Goal: Information Seeking & Learning: Learn about a topic

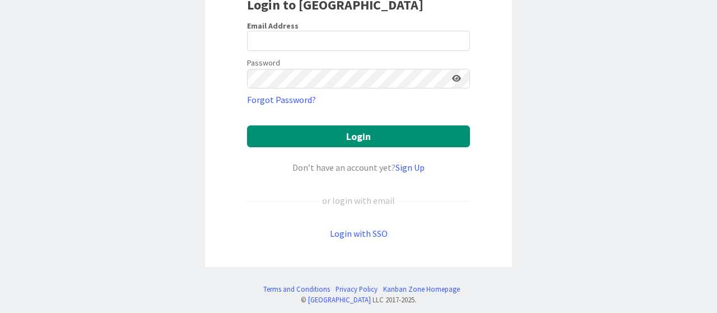
scroll to position [112, 0]
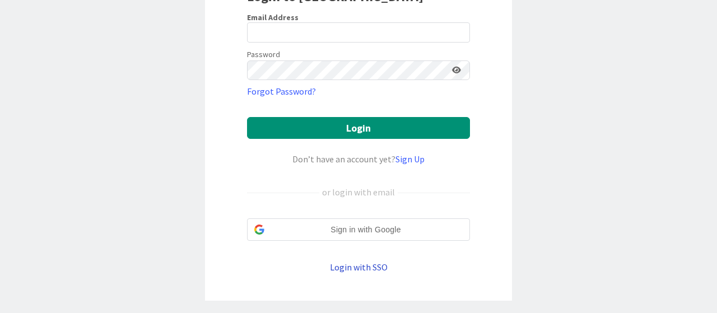
click at [357, 263] on link "Login with SSO" at bounding box center [359, 267] width 58 height 11
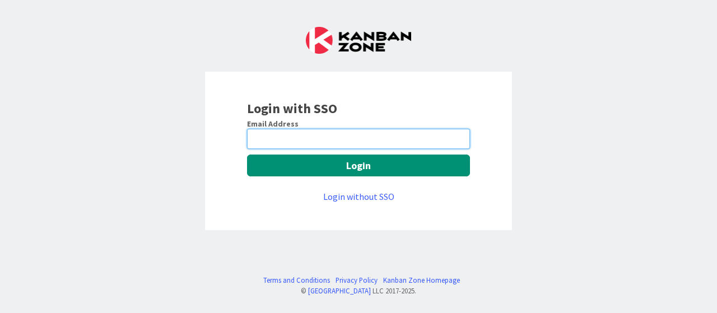
click at [318, 141] on input "email" at bounding box center [358, 139] width 223 height 20
type input "[EMAIL_ADDRESS][DOMAIN_NAME]"
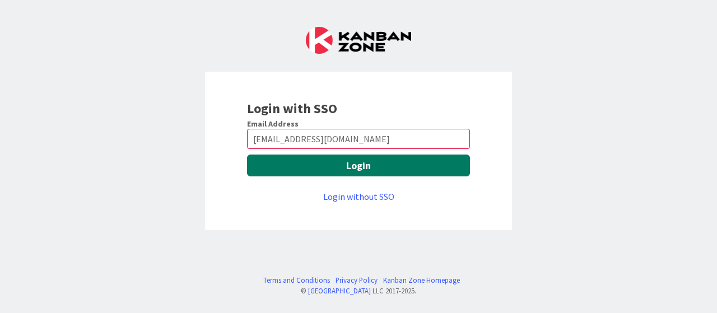
click at [292, 167] on button "Login" at bounding box center [358, 166] width 223 height 22
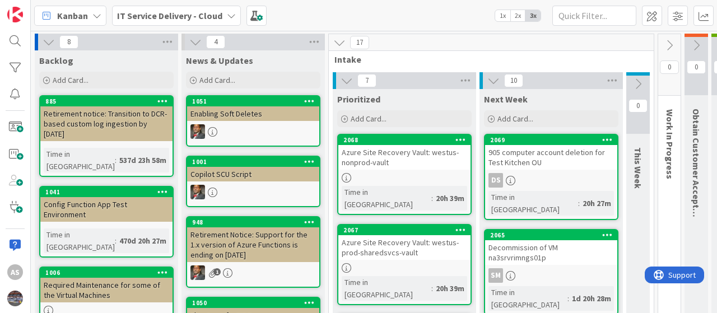
click at [228, 12] on icon at bounding box center [231, 15] width 9 height 9
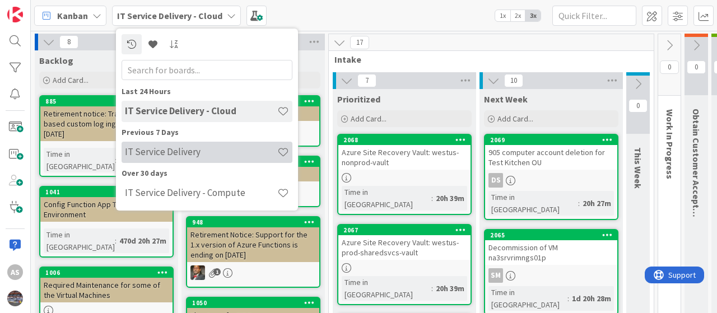
click at [169, 153] on h4 "IT Service Delivery" at bounding box center [201, 151] width 152 height 11
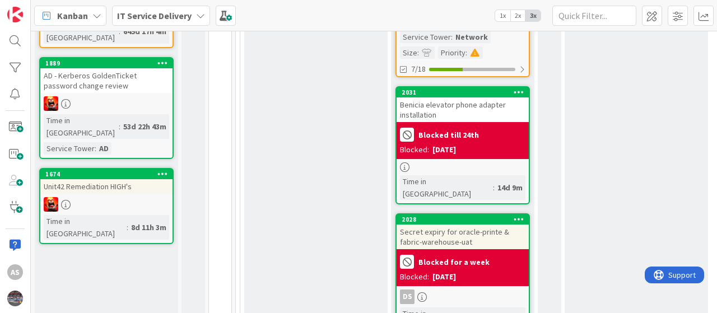
scroll to position [952, 0]
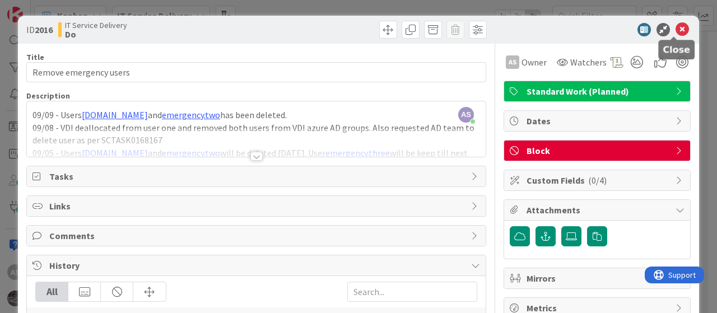
click at [675, 29] on icon at bounding box center [681, 29] width 13 height 13
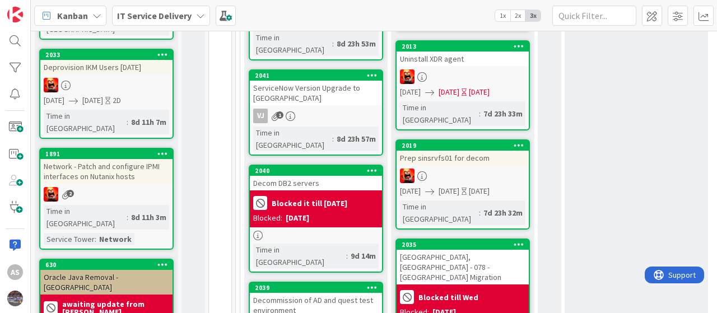
click at [192, 12] on div "IT Service Delivery" at bounding box center [161, 16] width 98 height 20
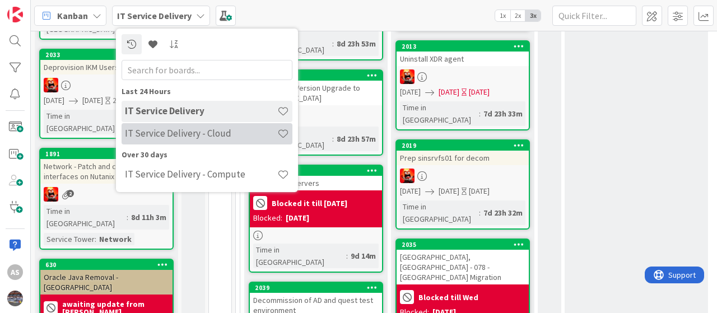
click at [170, 130] on h4 "IT Service Delivery - Cloud" at bounding box center [201, 133] width 152 height 11
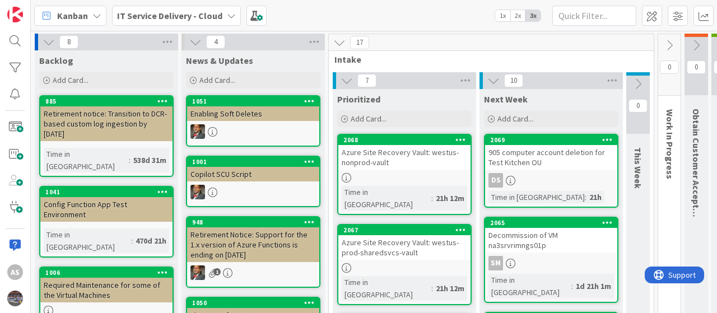
click at [371, 161] on div "Azure Site Recovery Vault: westus-nonprod-vault" at bounding box center [404, 157] width 132 height 25
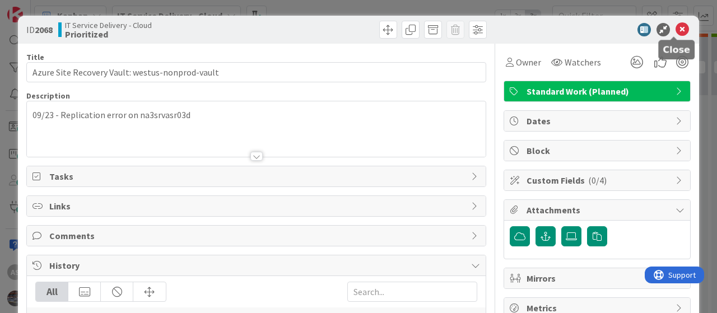
click at [675, 29] on icon at bounding box center [681, 29] width 13 height 13
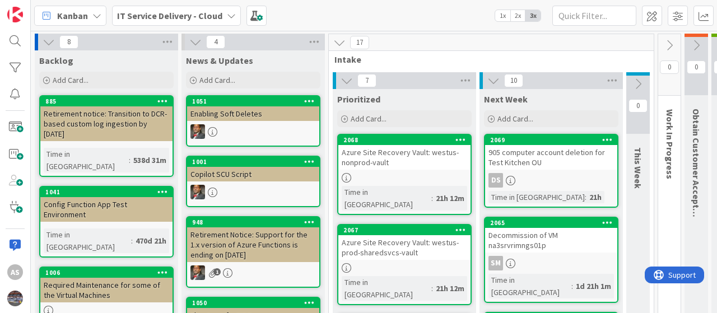
click at [407, 235] on div "Azure Site Recovery Vault: westus-prod-sharedsvcs-vault" at bounding box center [404, 247] width 132 height 25
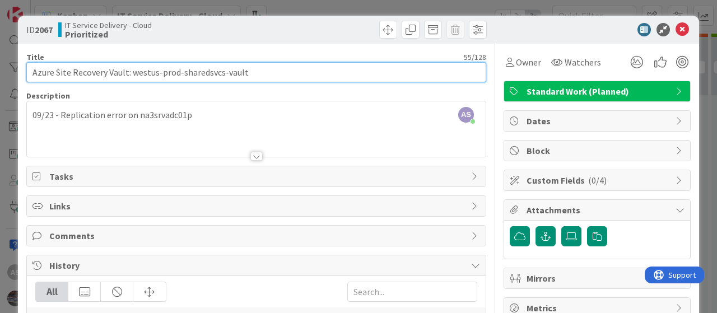
drag, startPoint x: 268, startPoint y: 72, endPoint x: 22, endPoint y: 58, distance: 245.7
click at [22, 58] on div "ID 2067 IT Service Delivery - Cloud Prioritized Title 55 / 128 Azure Site Recov…" at bounding box center [358, 217] width 681 height 403
type input "Azure Site Recovery Vault: westus-prod-sharedsvcs-vault"
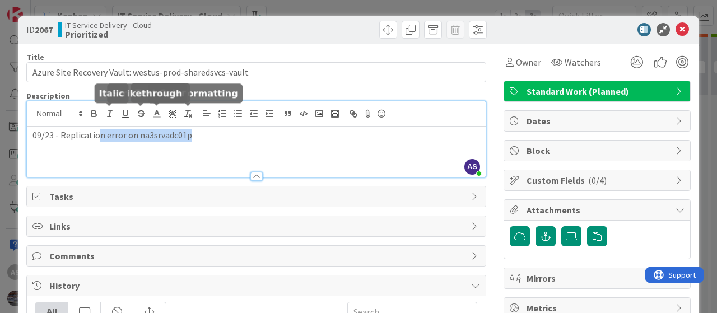
drag, startPoint x: 211, startPoint y: 110, endPoint x: 94, endPoint y: 111, distance: 117.1
click at [94, 111] on div "AS Abubakkar Sithick just joined 09/23 - Replication error on na3srvadc01p" at bounding box center [256, 139] width 459 height 76
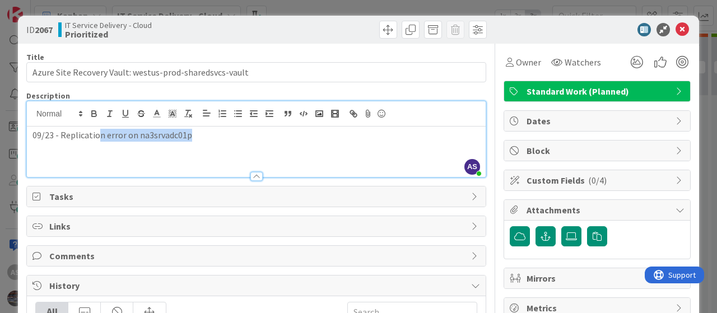
drag, startPoint x: 95, startPoint y: 110, endPoint x: 60, endPoint y: 123, distance: 37.6
click at [60, 123] on div at bounding box center [256, 113] width 459 height 25
drag, startPoint x: 59, startPoint y: 134, endPoint x: 188, endPoint y: 133, distance: 129.4
click at [188, 133] on p "09/23 - Replication error on na3srvadc01p" at bounding box center [255, 135] width 447 height 13
copy p "Replication error on na3srvadc01p"
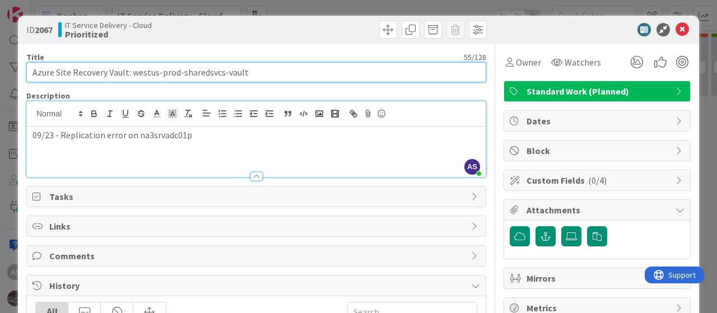
drag, startPoint x: 265, startPoint y: 72, endPoint x: 0, endPoint y: 66, distance: 265.5
click at [0, 66] on div "ID 2067 IT Service Delivery - Cloud Prioritized Title 55 / 128 Azure Site Recov…" at bounding box center [358, 156] width 717 height 313
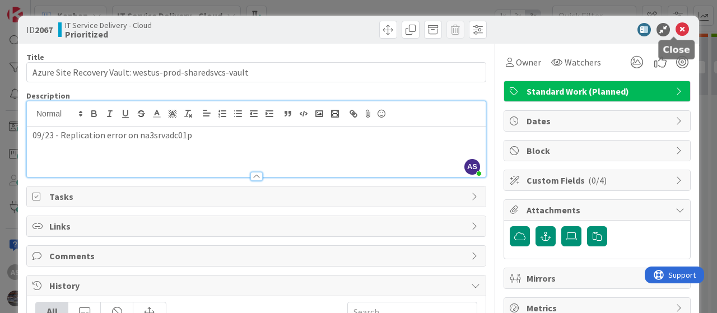
click at [675, 29] on icon at bounding box center [681, 29] width 13 height 13
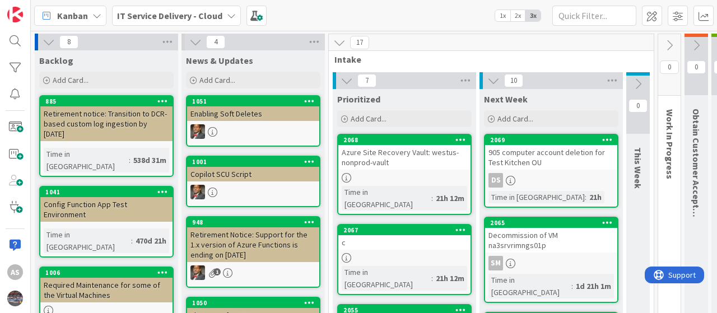
click at [227, 18] on icon at bounding box center [231, 15] width 9 height 9
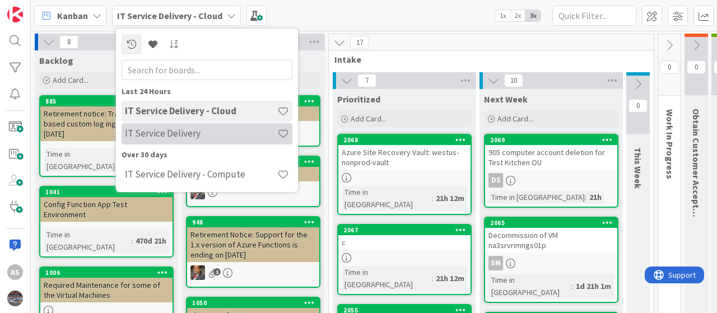
click at [181, 136] on h4 "IT Service Delivery" at bounding box center [201, 133] width 152 height 11
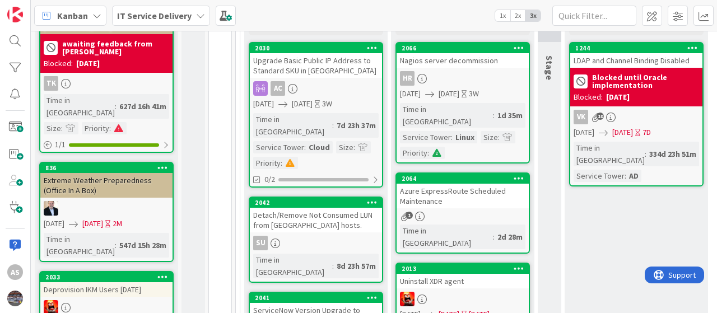
scroll to position [194, 0]
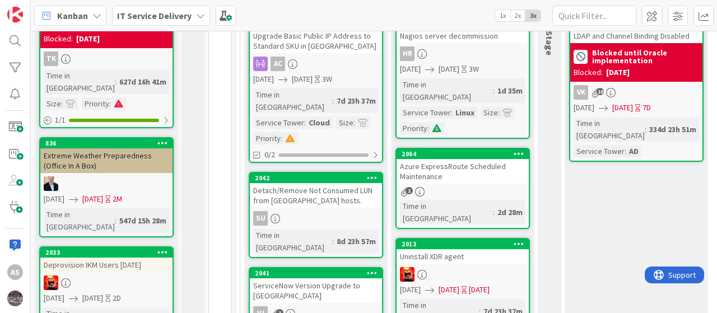
click at [456, 187] on div "1" at bounding box center [463, 192] width 132 height 10
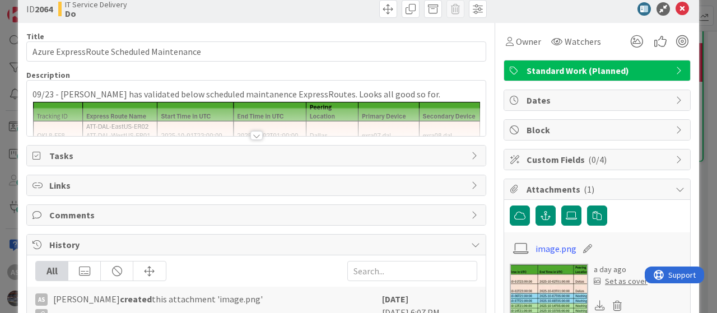
scroll to position [23, 0]
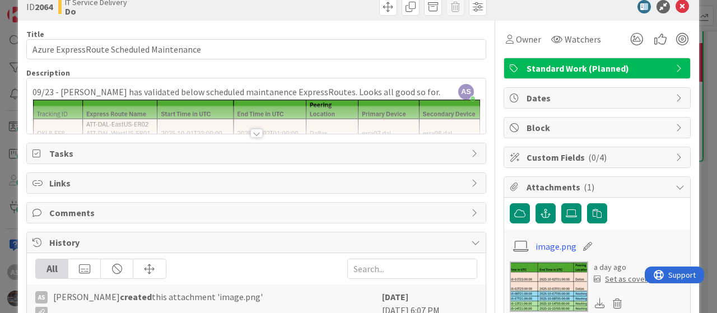
click at [250, 131] on div at bounding box center [256, 133] width 12 height 9
